Goal: Task Accomplishment & Management: Use online tool/utility

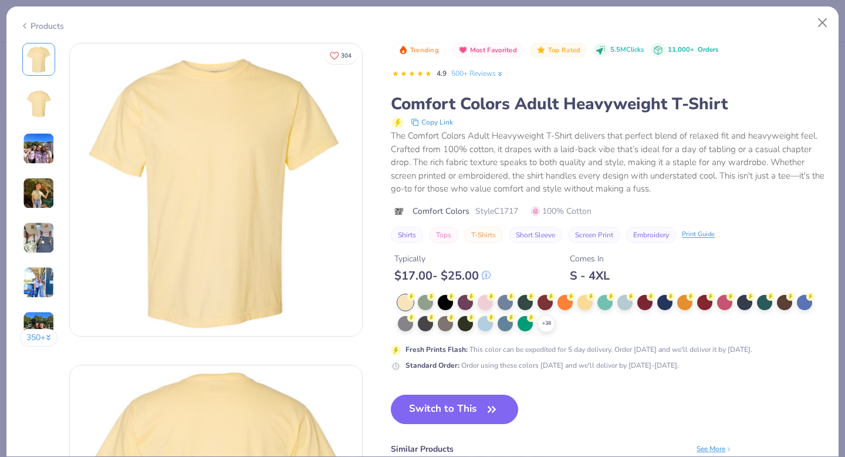
scroll to position [2, 0]
click at [490, 323] on div at bounding box center [485, 322] width 15 height 15
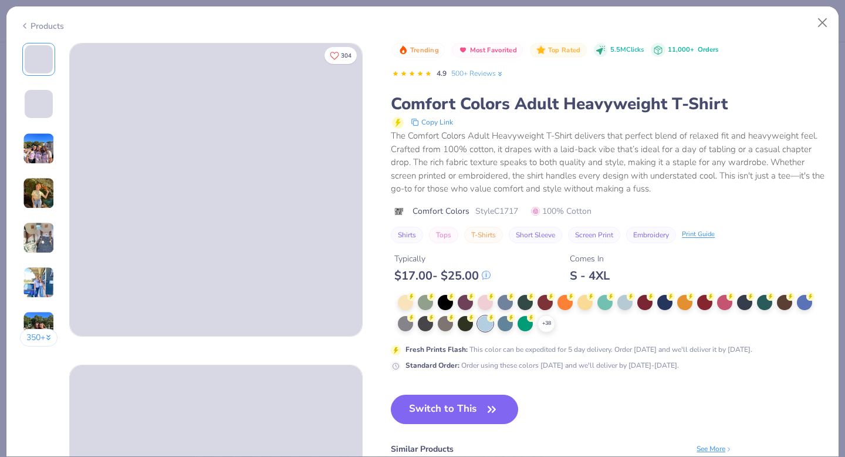
click at [498, 211] on span "Style C1717" at bounding box center [497, 211] width 43 height 12
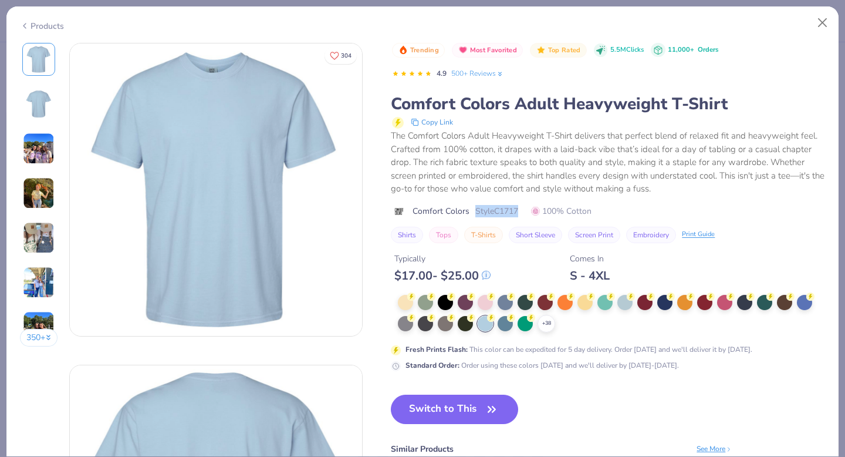
type textarea "x"
copy span "Style C1717"
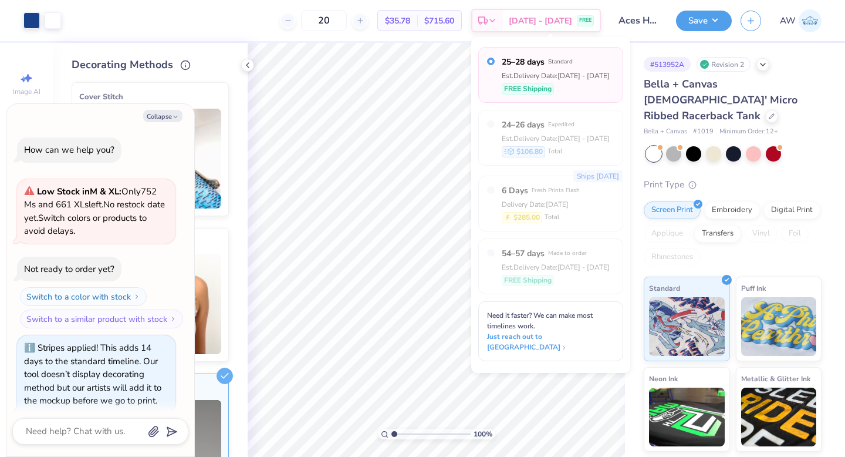
scroll to position [1004, 0]
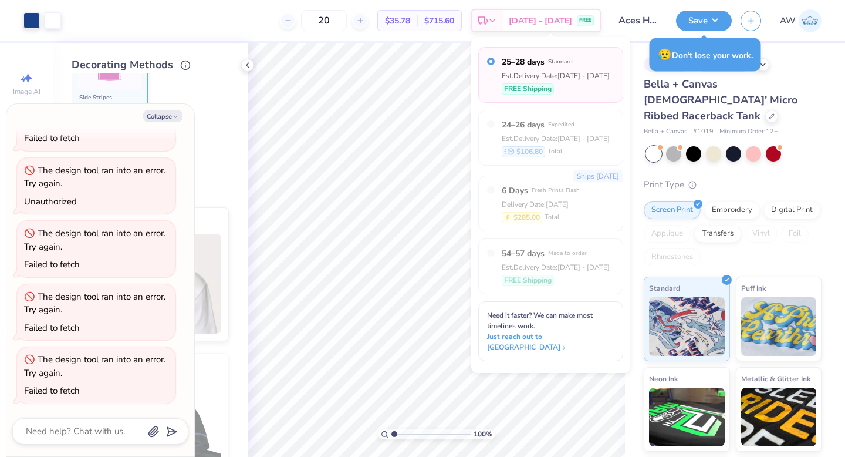
type textarea "x"
